Goal: Navigation & Orientation: Find specific page/section

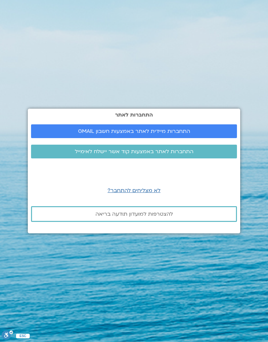
click at [208, 154] on span "התחברות לאתר באמצעות קוד אשר יישלח לאימייל" at bounding box center [134, 152] width 190 height 6
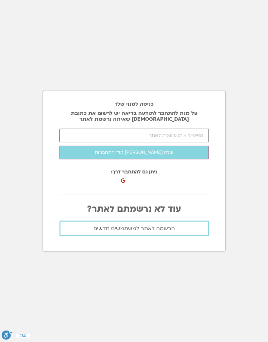
click at [195, 142] on input "email" at bounding box center [135, 136] width 150 height 14
type input "galia@arnons.com"
click at [191, 159] on button "שלח לי קוד התחברות" at bounding box center [135, 153] width 150 height 14
click at [182, 142] on input "number" at bounding box center [135, 136] width 150 height 14
type input "82885"
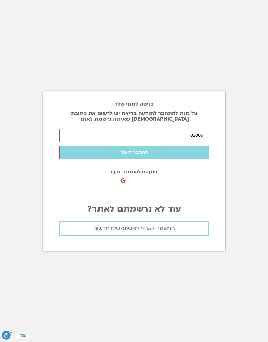
click at [194, 159] on button "התחבר לאתר" at bounding box center [135, 153] width 150 height 14
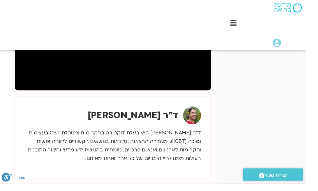
scroll to position [158, -12]
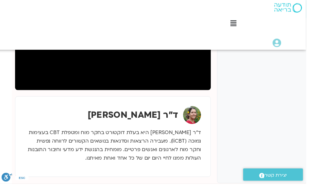
click at [190, 98] on div "המנגנונים המוחיים של סטרס – 30.9.25 ד"ר נועה אלבלדה 30/09/2025 ד"ר נועה אלבלדה" at bounding box center [172, 84] width 312 height 211
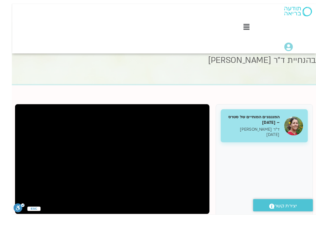
scroll to position [42, -12]
